Goal: Task Accomplishment & Management: Use online tool/utility

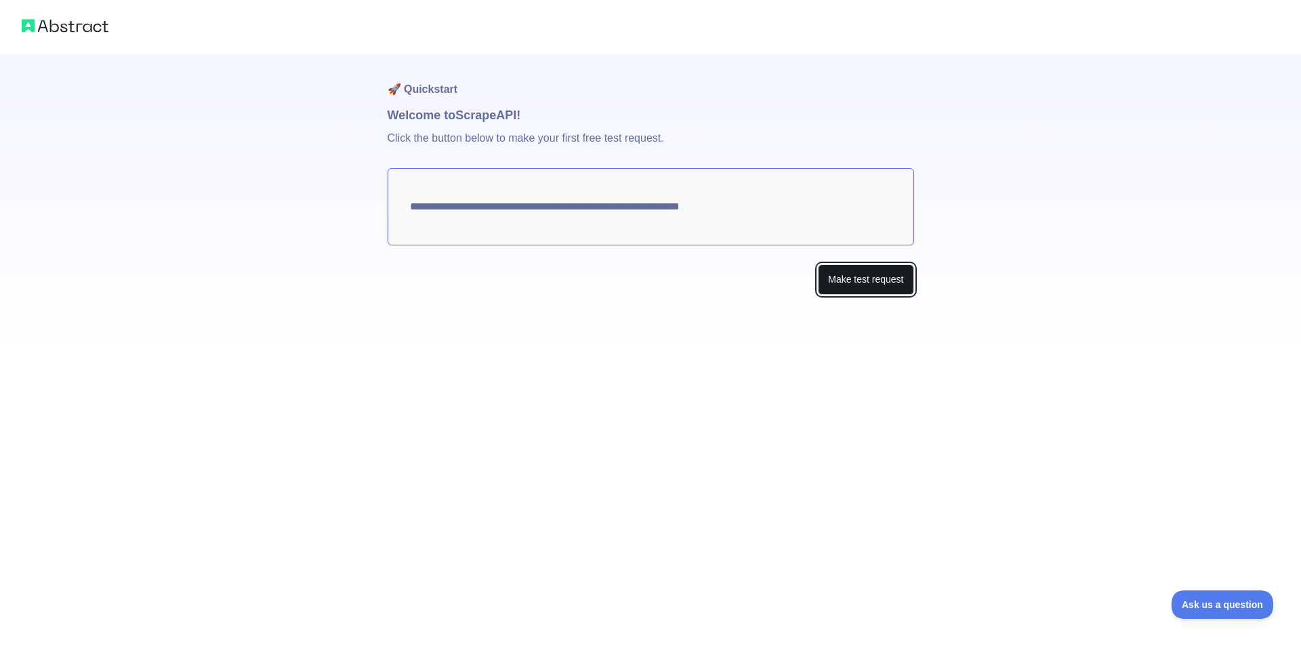
click at [866, 285] on button "Make test request" at bounding box center [866, 279] width 96 height 30
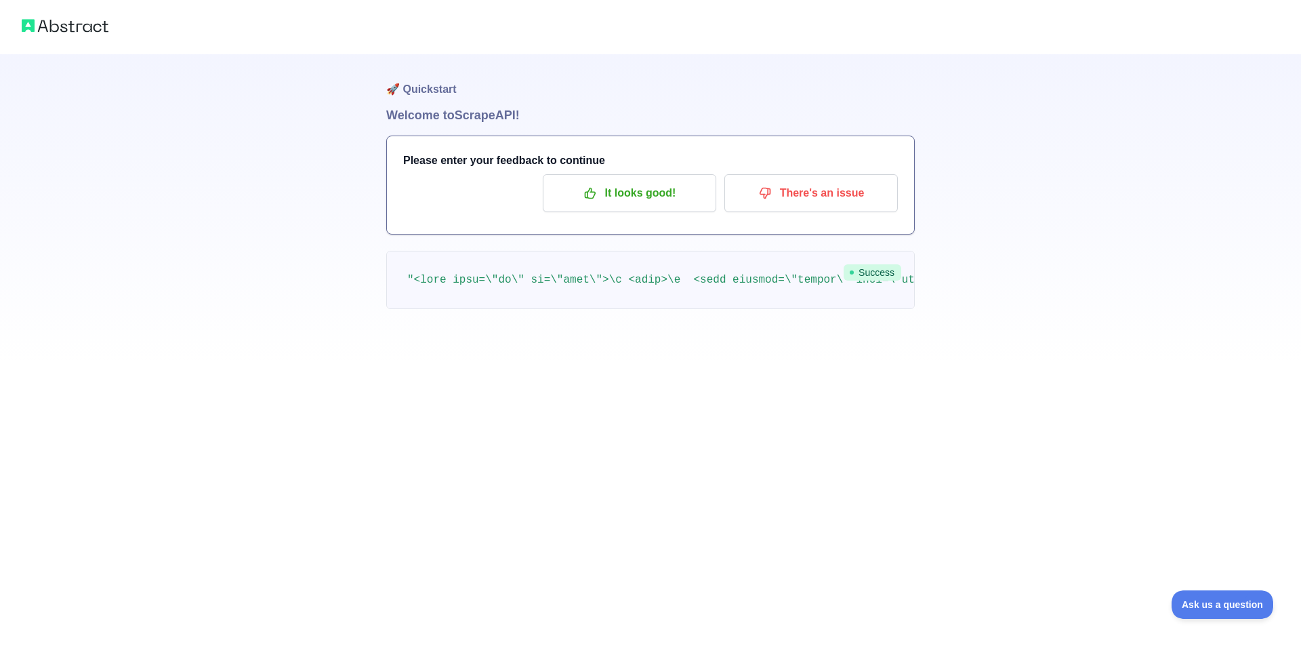
drag, startPoint x: 654, startPoint y: 305, endPoint x: 720, endPoint y: 314, distance: 66.9
click at [720, 309] on pre at bounding box center [650, 280] width 528 height 58
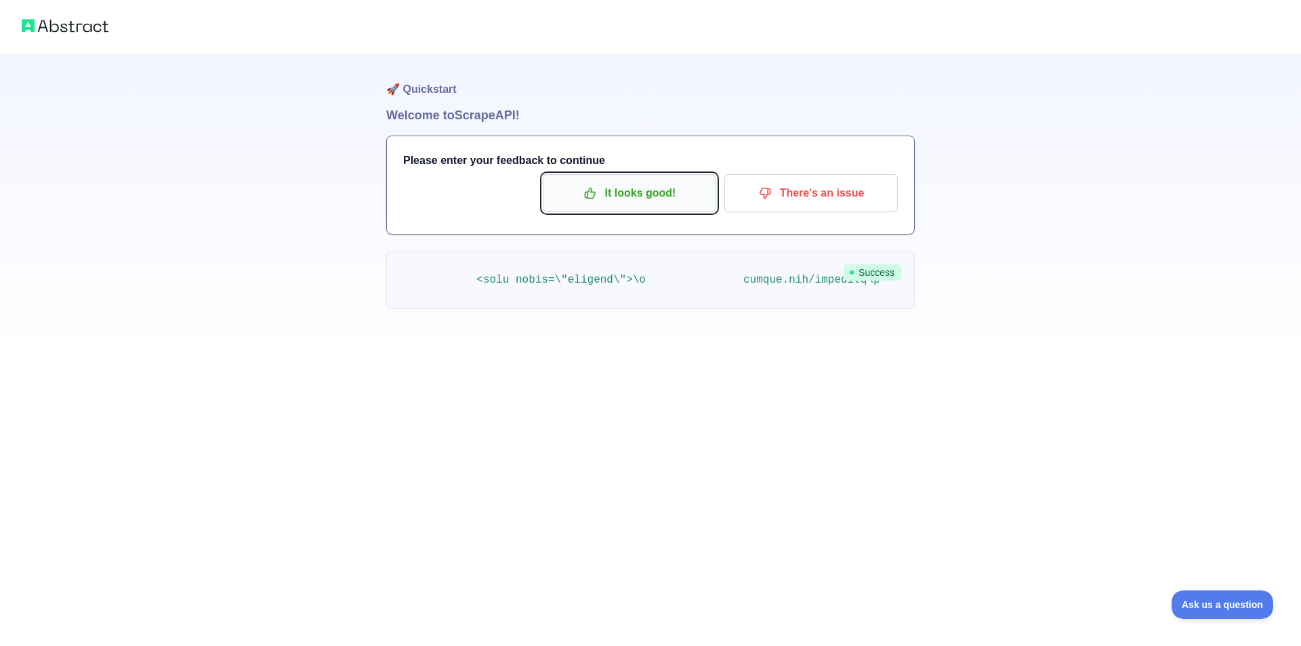
click at [675, 198] on p "It looks good!" at bounding box center [629, 193] width 153 height 23
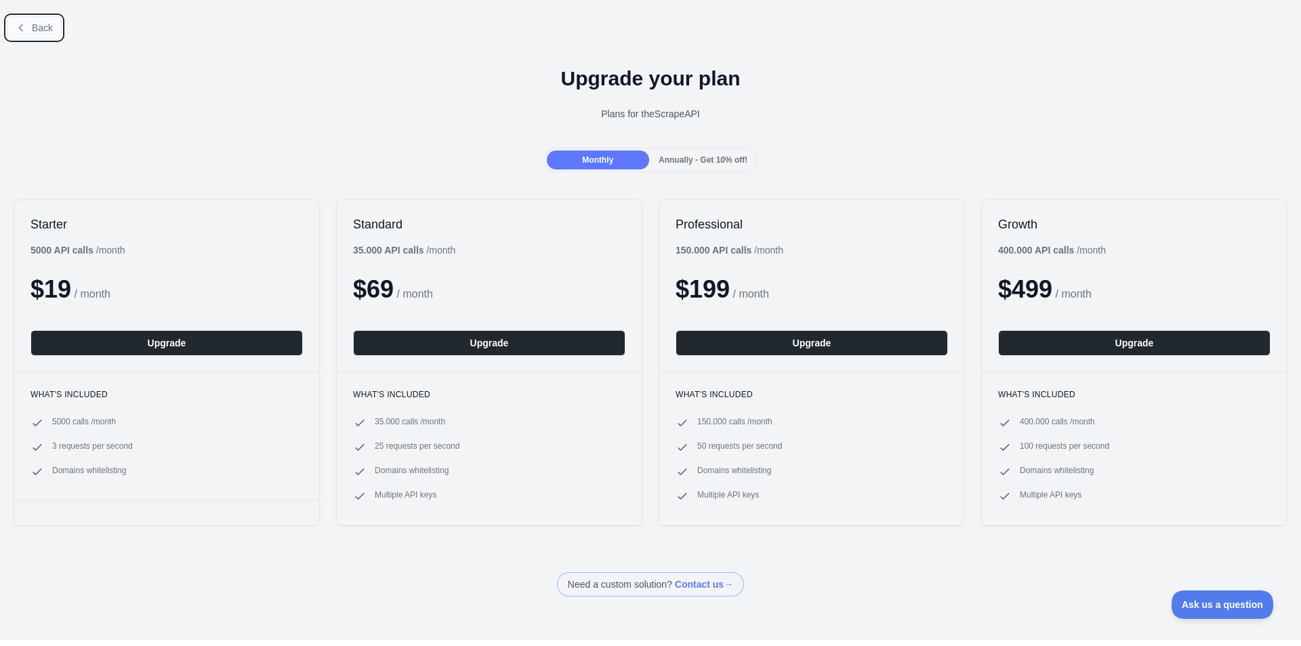
click at [51, 37] on button "Back" at bounding box center [34, 27] width 55 height 23
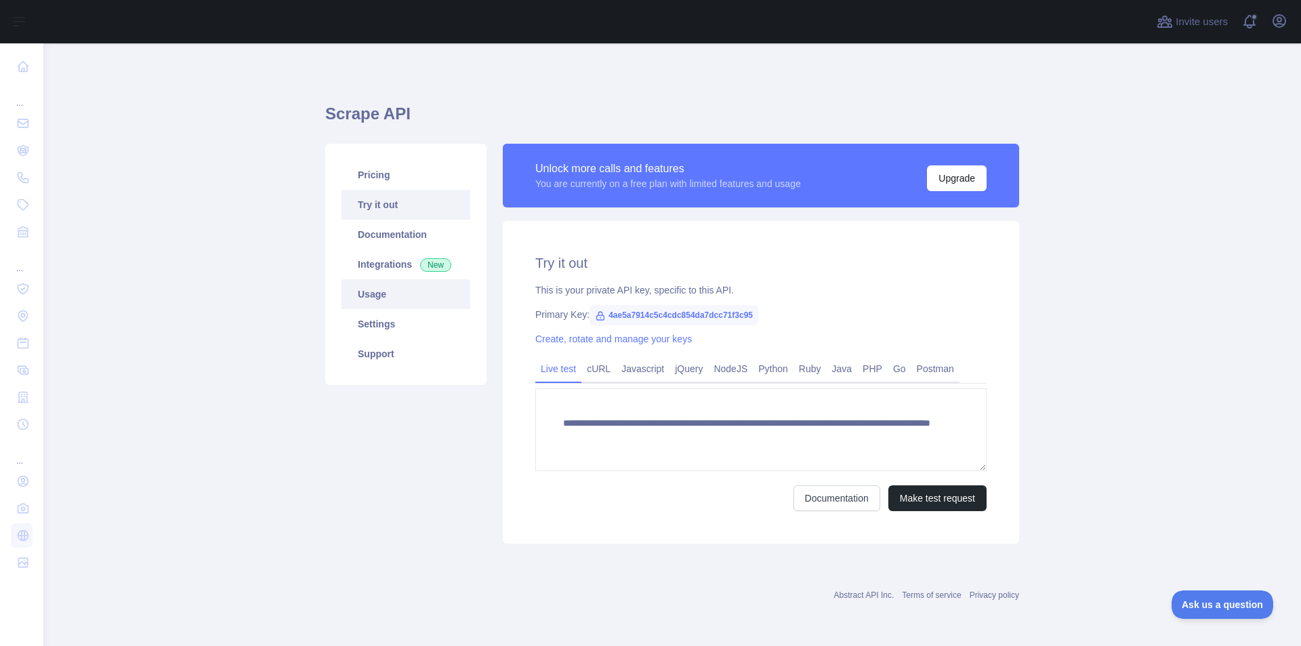
click at [423, 300] on link "Usage" at bounding box center [405, 294] width 129 height 30
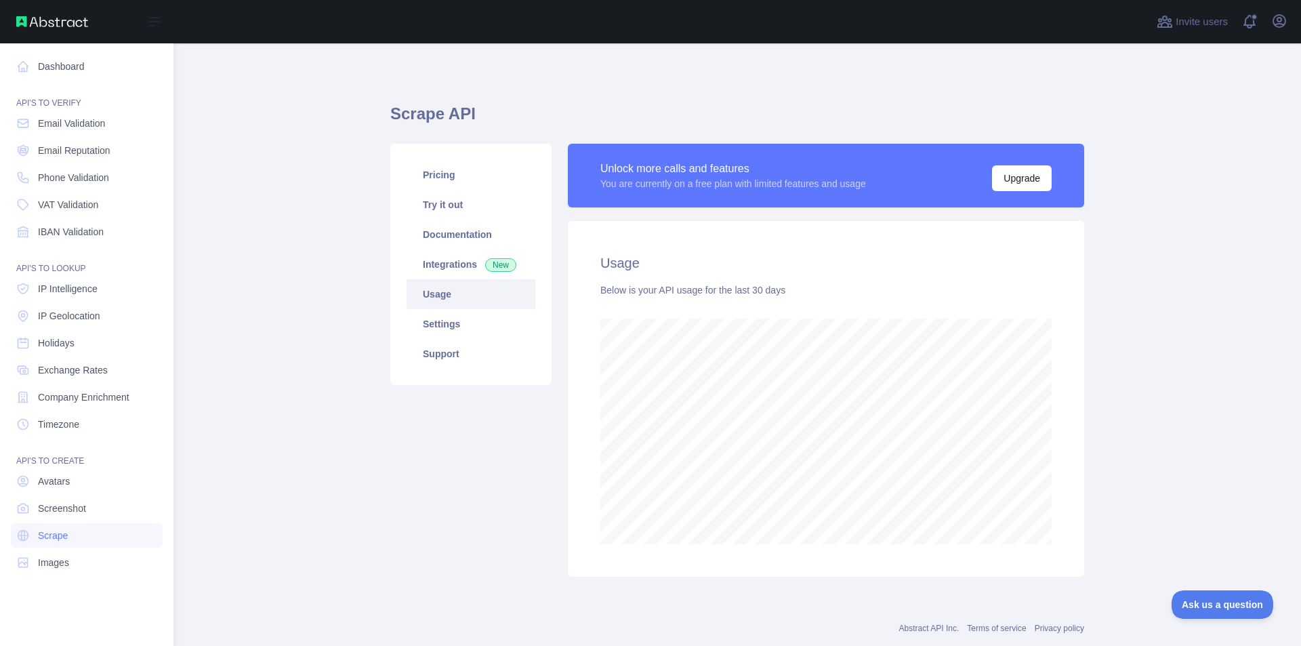
scroll to position [602, 1247]
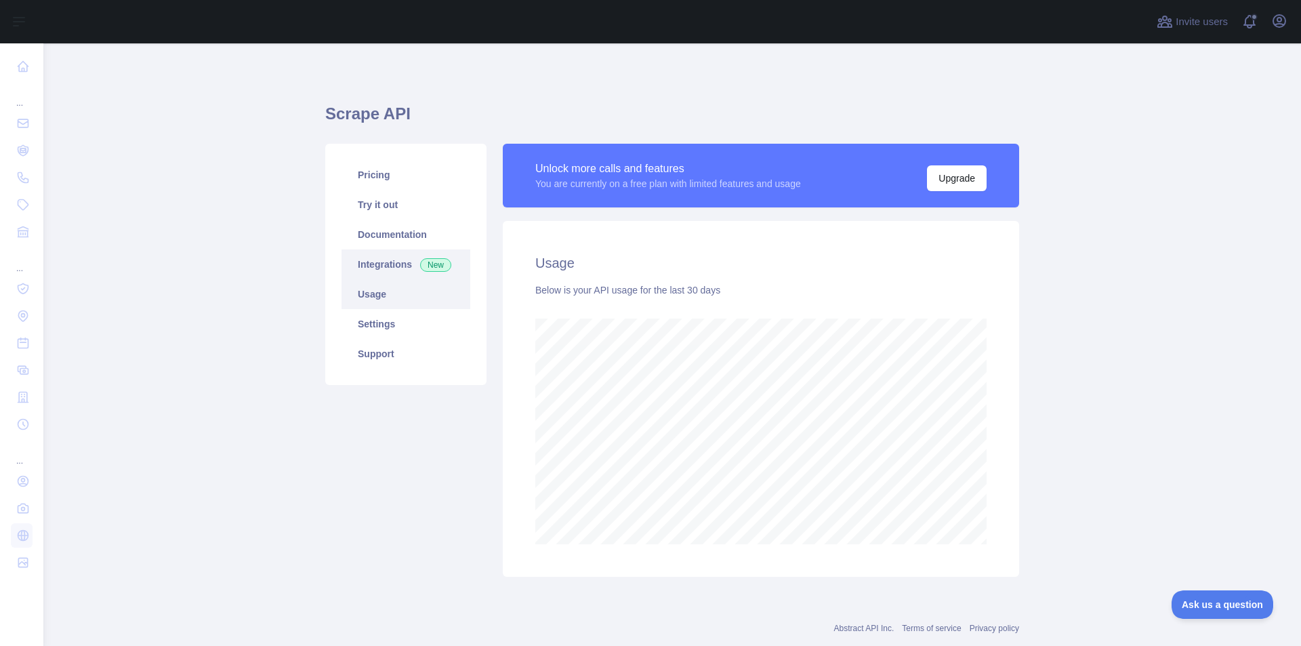
click at [438, 271] on span "New" at bounding box center [435, 265] width 31 height 14
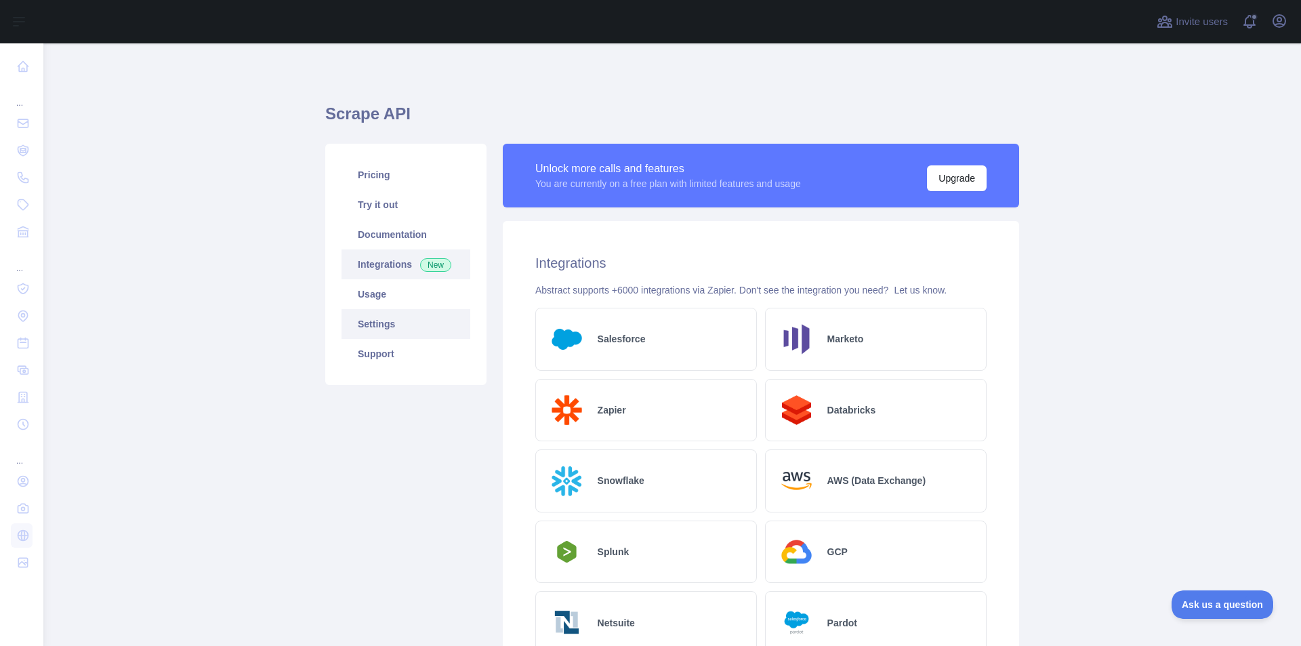
click at [408, 317] on link "Settings" at bounding box center [405, 324] width 129 height 30
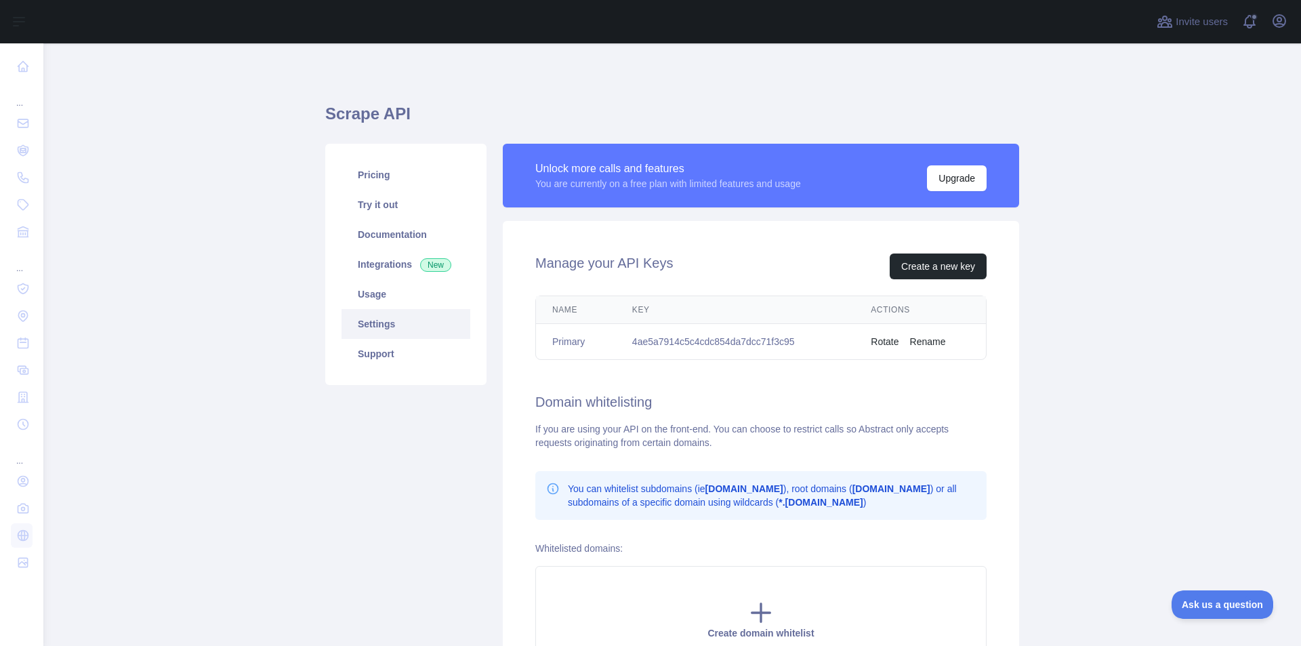
click at [748, 339] on td "4ae5a7914c5c4cdc854da7dcc71f3c95" at bounding box center [735, 342] width 238 height 36
click at [752, 343] on td "4ae5a7914c5c4cdc854da7dcc71f3c95" at bounding box center [735, 342] width 238 height 36
click at [752, 341] on td "4ae5a7914c5c4cdc854da7dcc71f3c95" at bounding box center [735, 342] width 238 height 36
click at [420, 266] on span "New" at bounding box center [435, 265] width 31 height 14
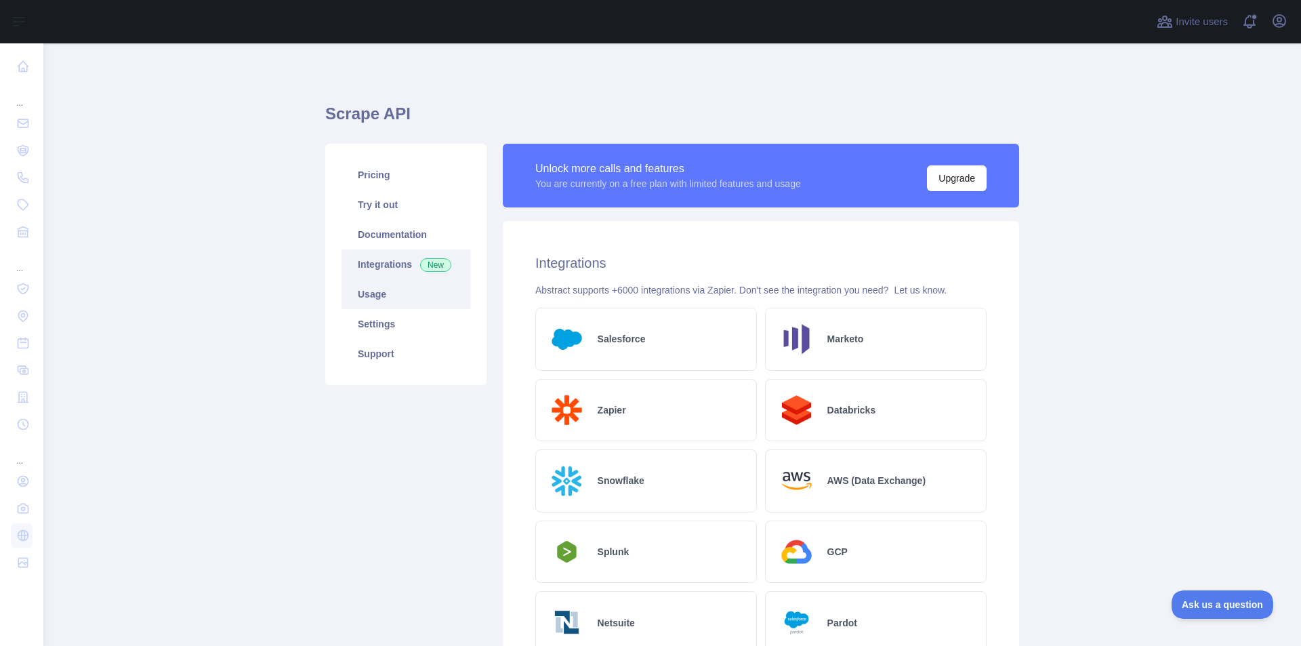
click at [410, 297] on link "Usage" at bounding box center [405, 294] width 129 height 30
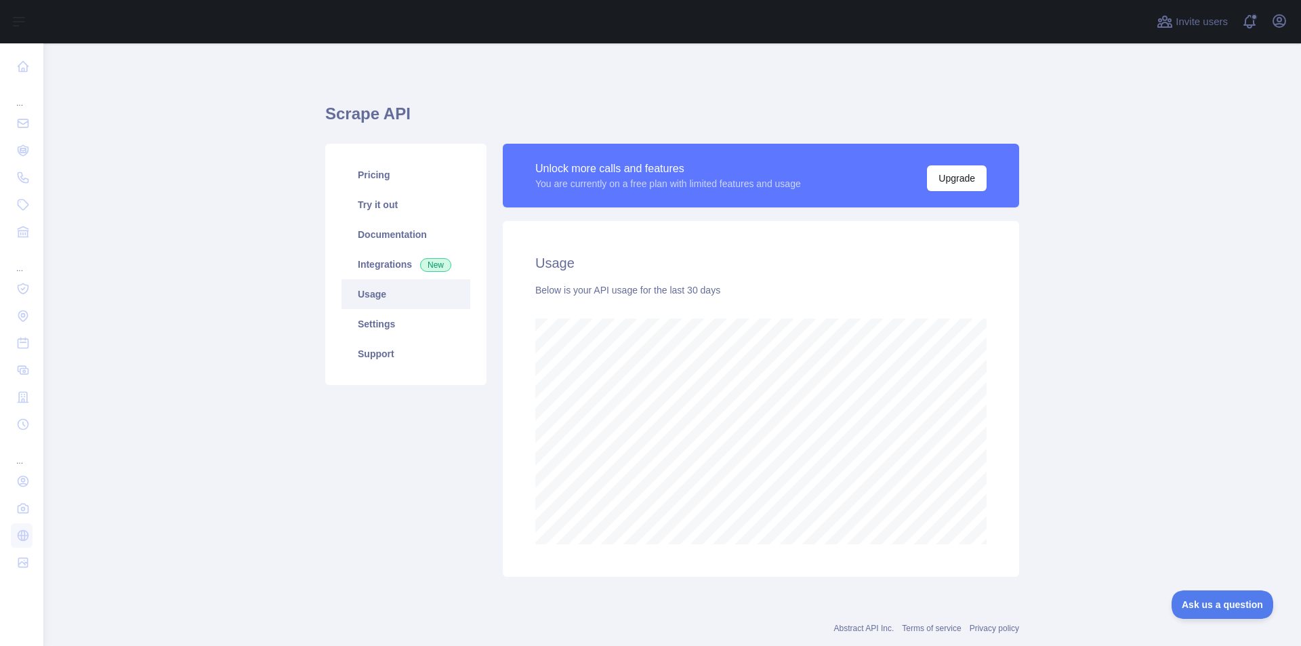
scroll to position [602, 1247]
click at [414, 331] on link "Settings" at bounding box center [405, 324] width 129 height 30
